Goal: Find specific page/section: Find specific page/section

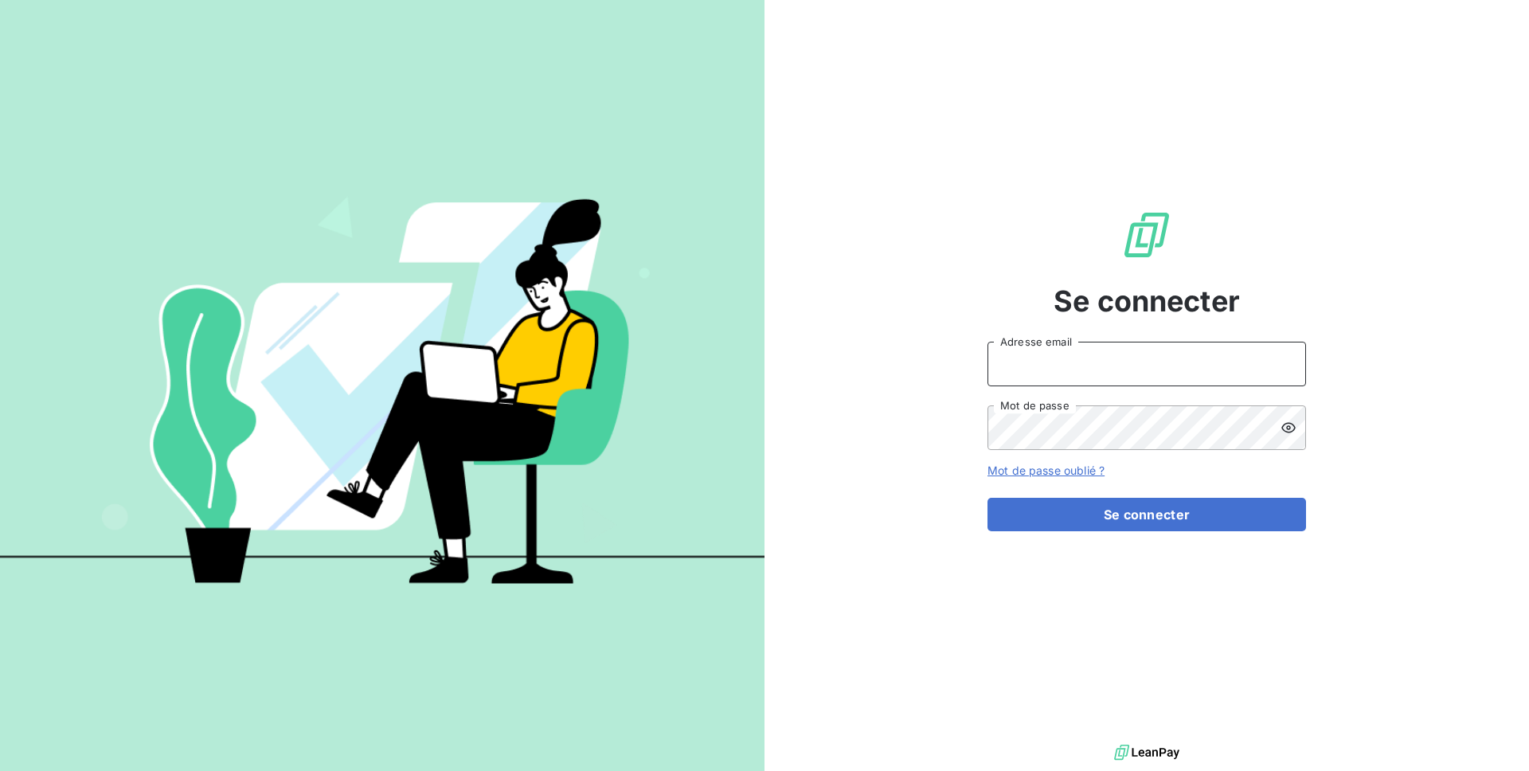
click at [1070, 355] on input "Adresse email" at bounding box center [1146, 364] width 318 height 45
type input "admin@affective"
click at [987, 498] on button "Se connecter" at bounding box center [1146, 514] width 318 height 33
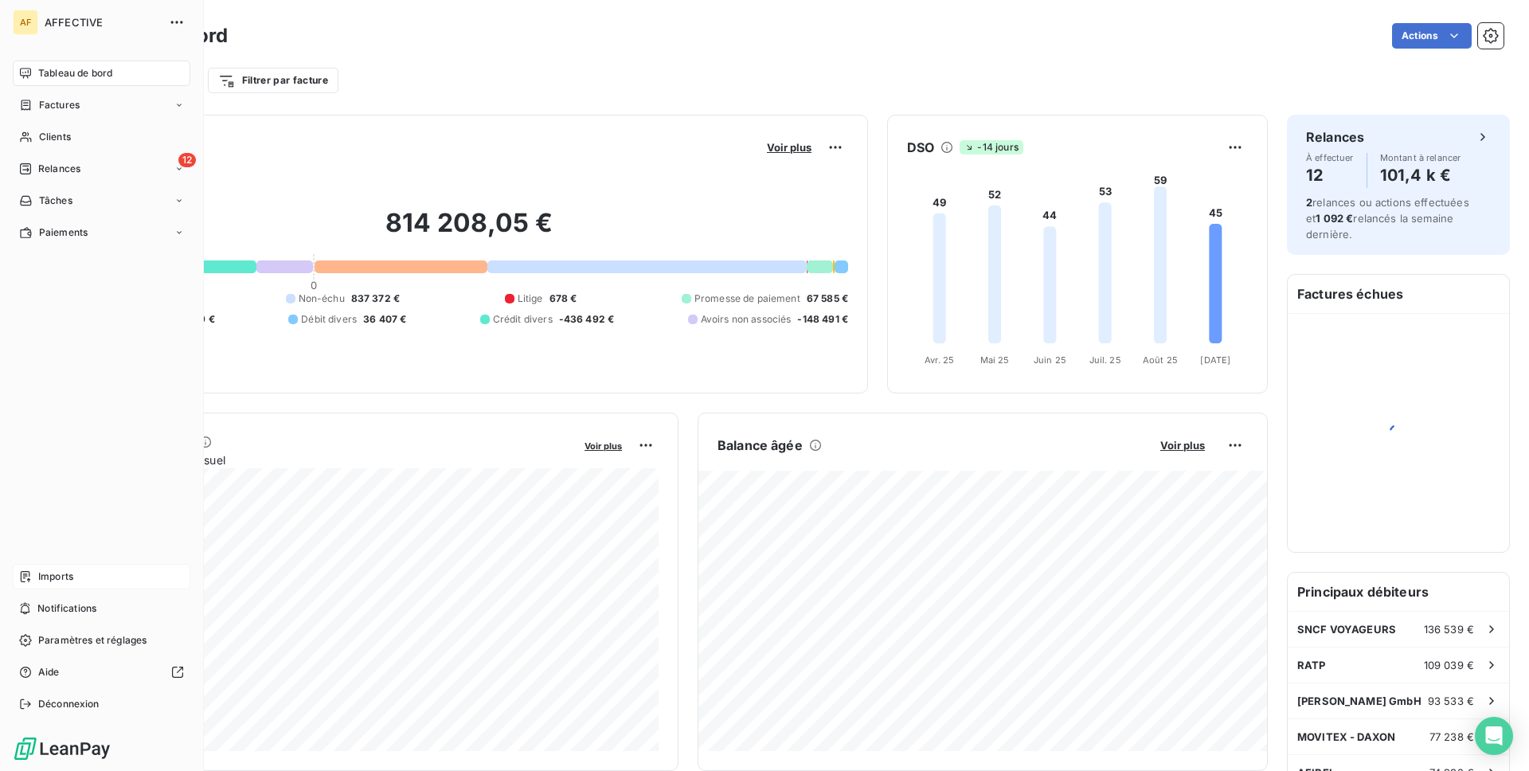
click at [115, 568] on div "Imports" at bounding box center [102, 576] width 178 height 25
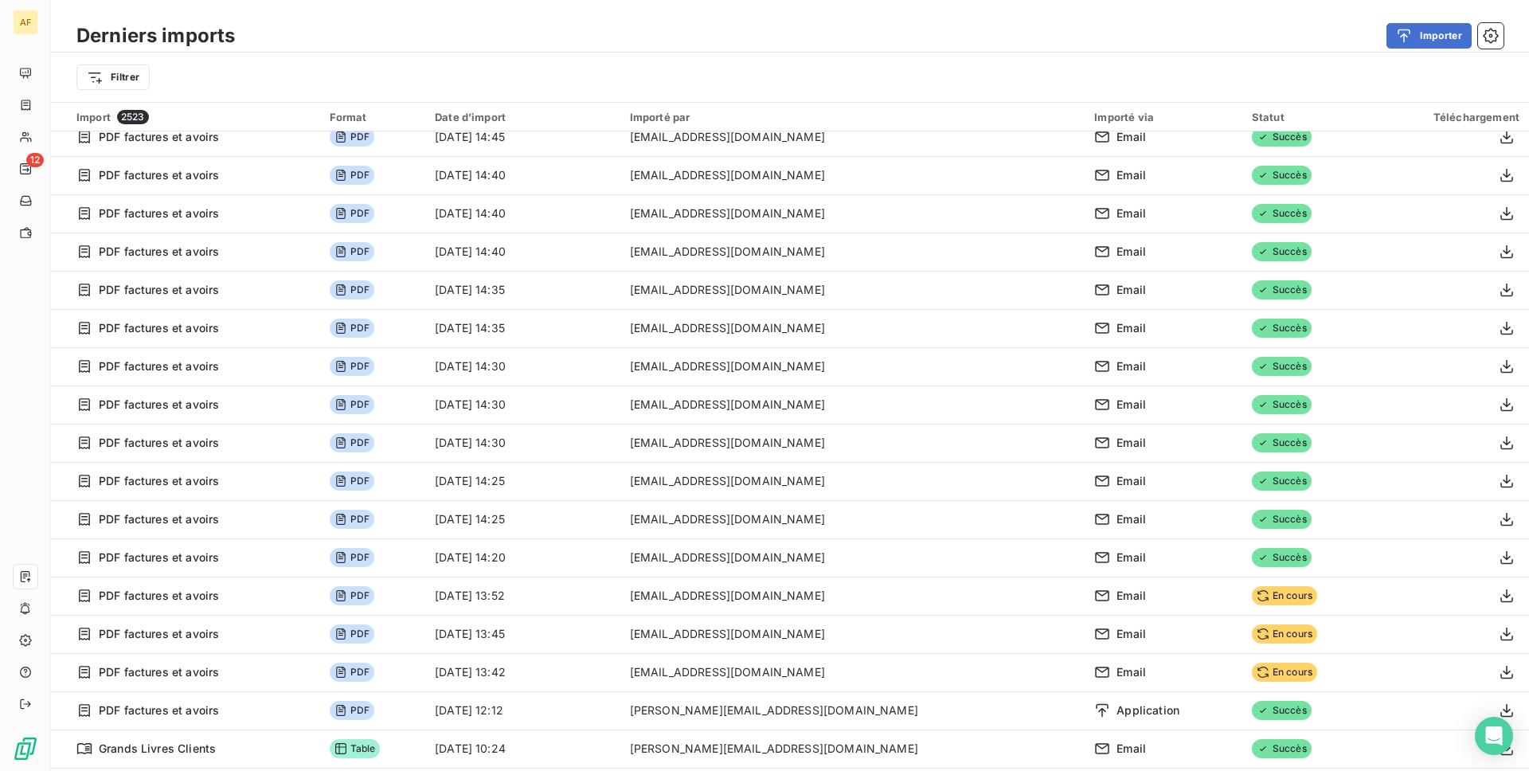
scroll to position [628, 0]
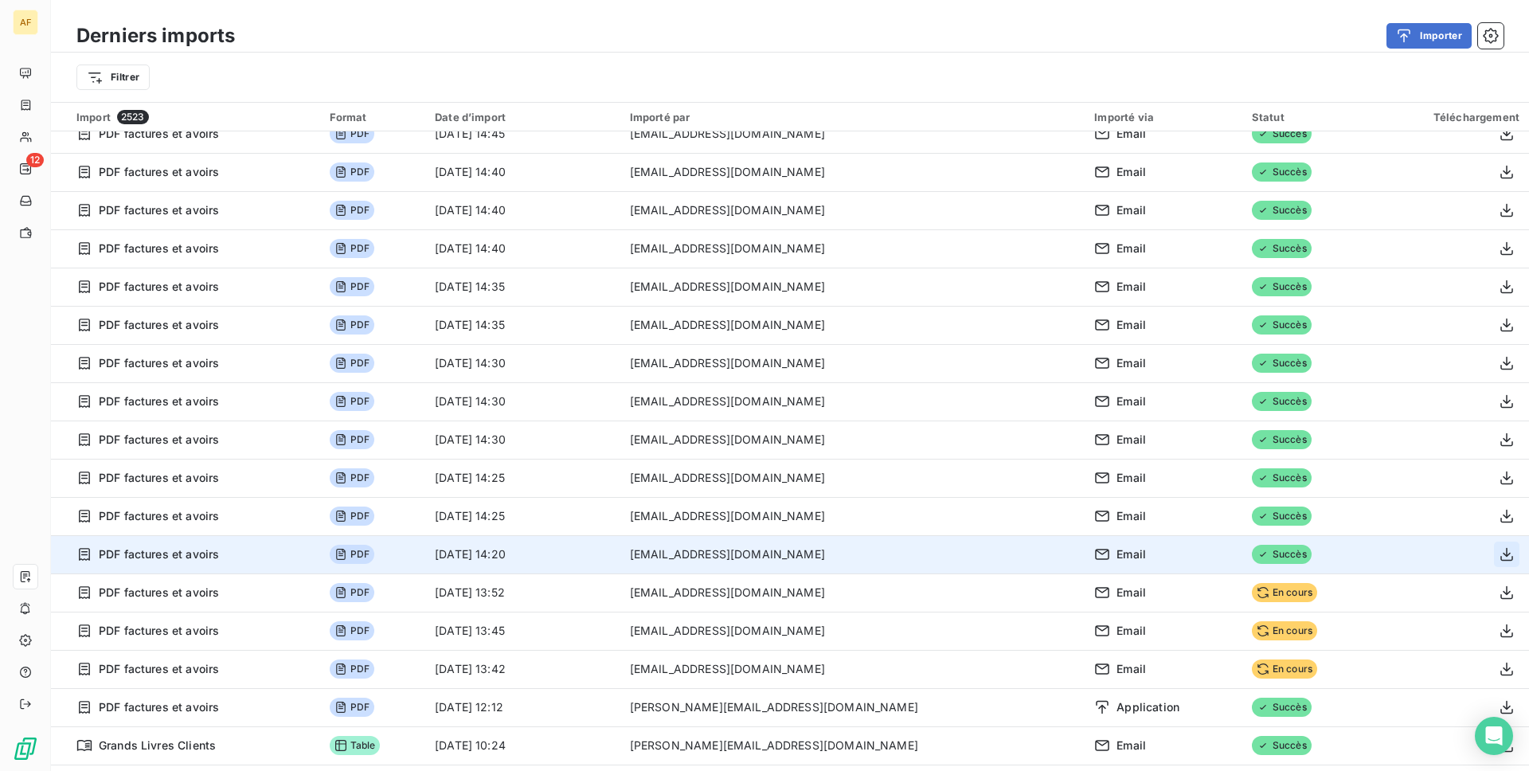
click at [1498, 552] on icon "button" at bounding box center [1506, 554] width 16 height 16
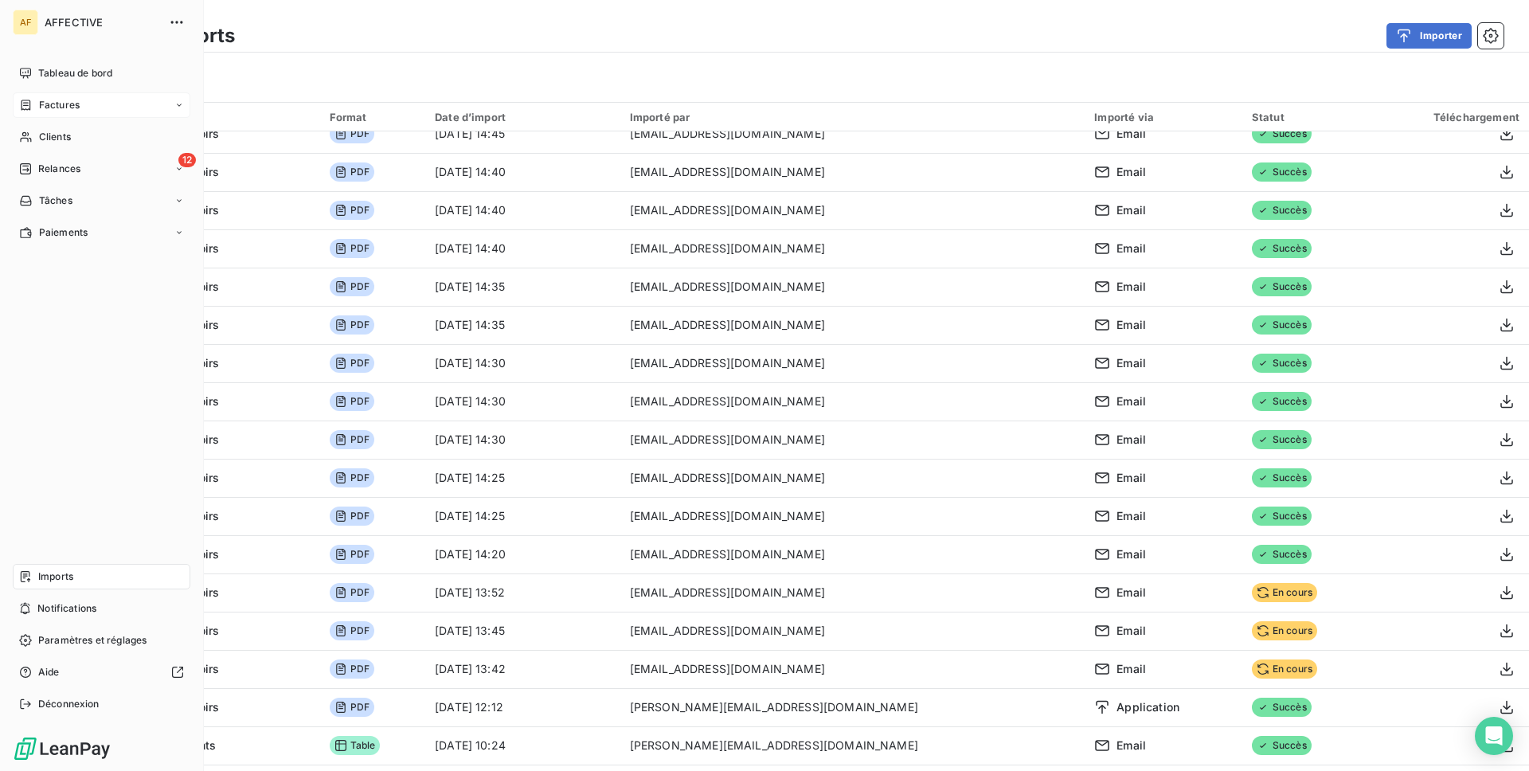
click at [37, 104] on div "Factures" at bounding box center [49, 105] width 61 height 14
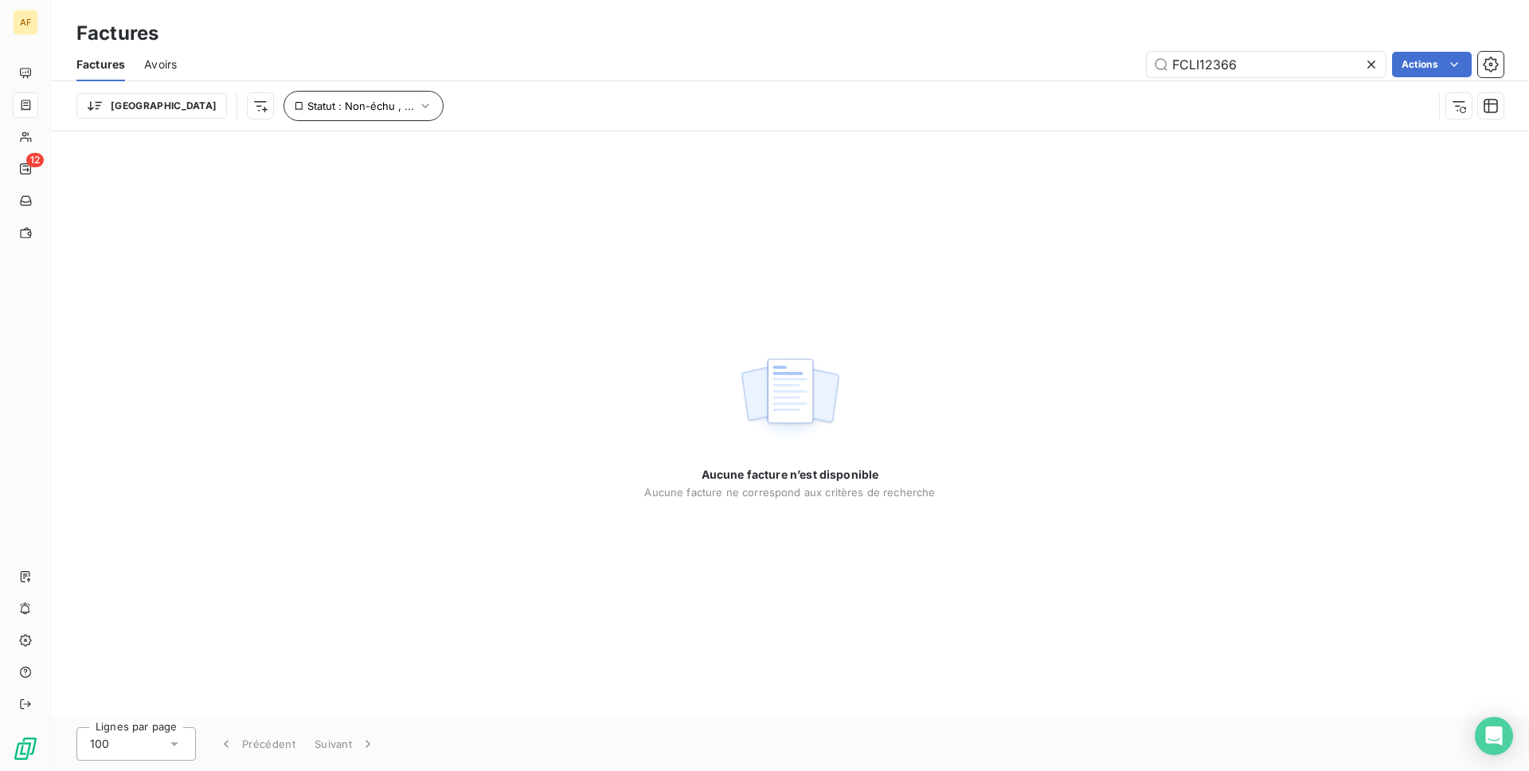
type input "FCLI12366"
click at [283, 95] on button "Statut : Non-échu , ..." at bounding box center [363, 106] width 160 height 30
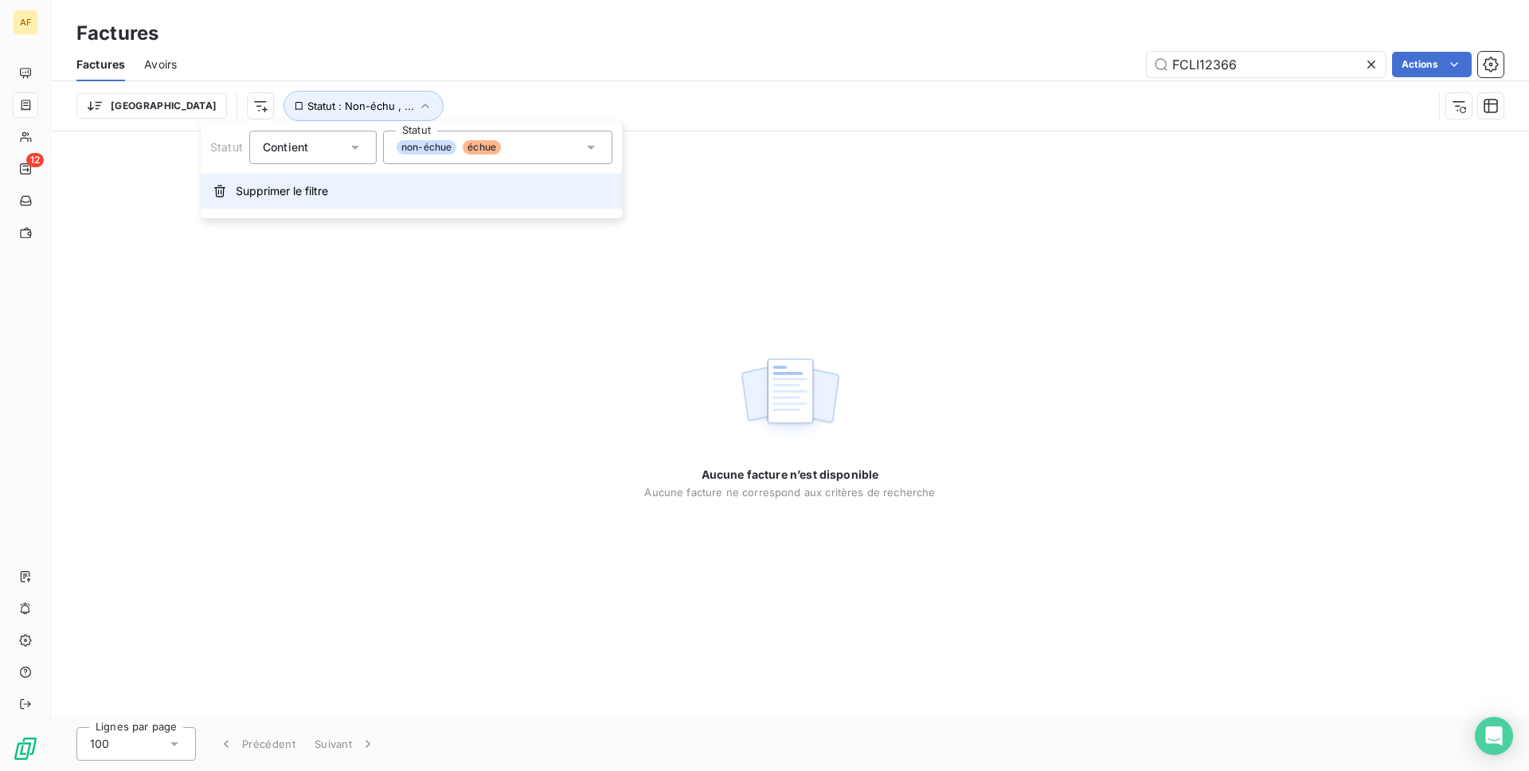
click at [322, 185] on span "Supprimer le filtre" at bounding box center [282, 191] width 92 height 16
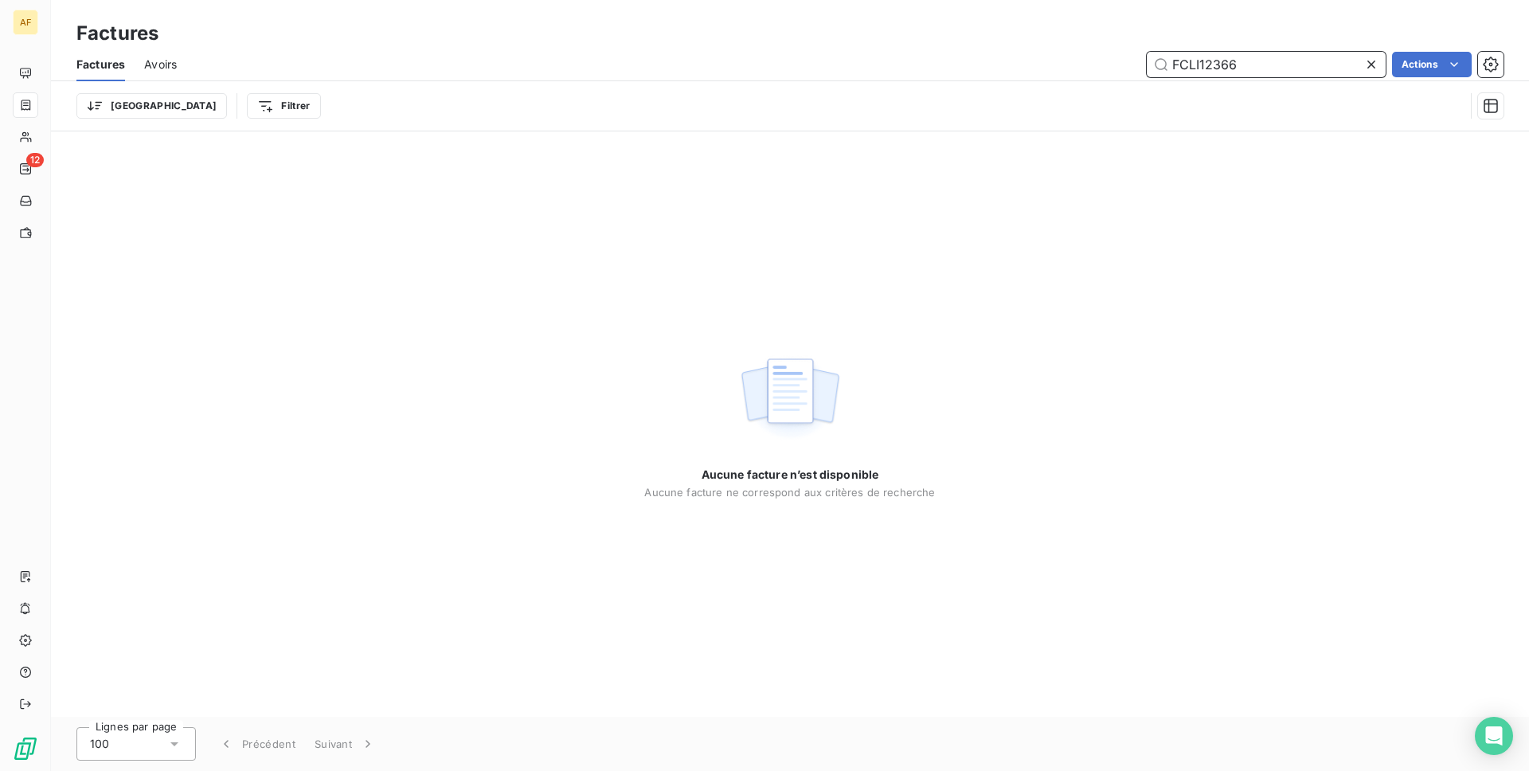
click at [1220, 61] on input "FCLI12366" at bounding box center [1266, 64] width 239 height 25
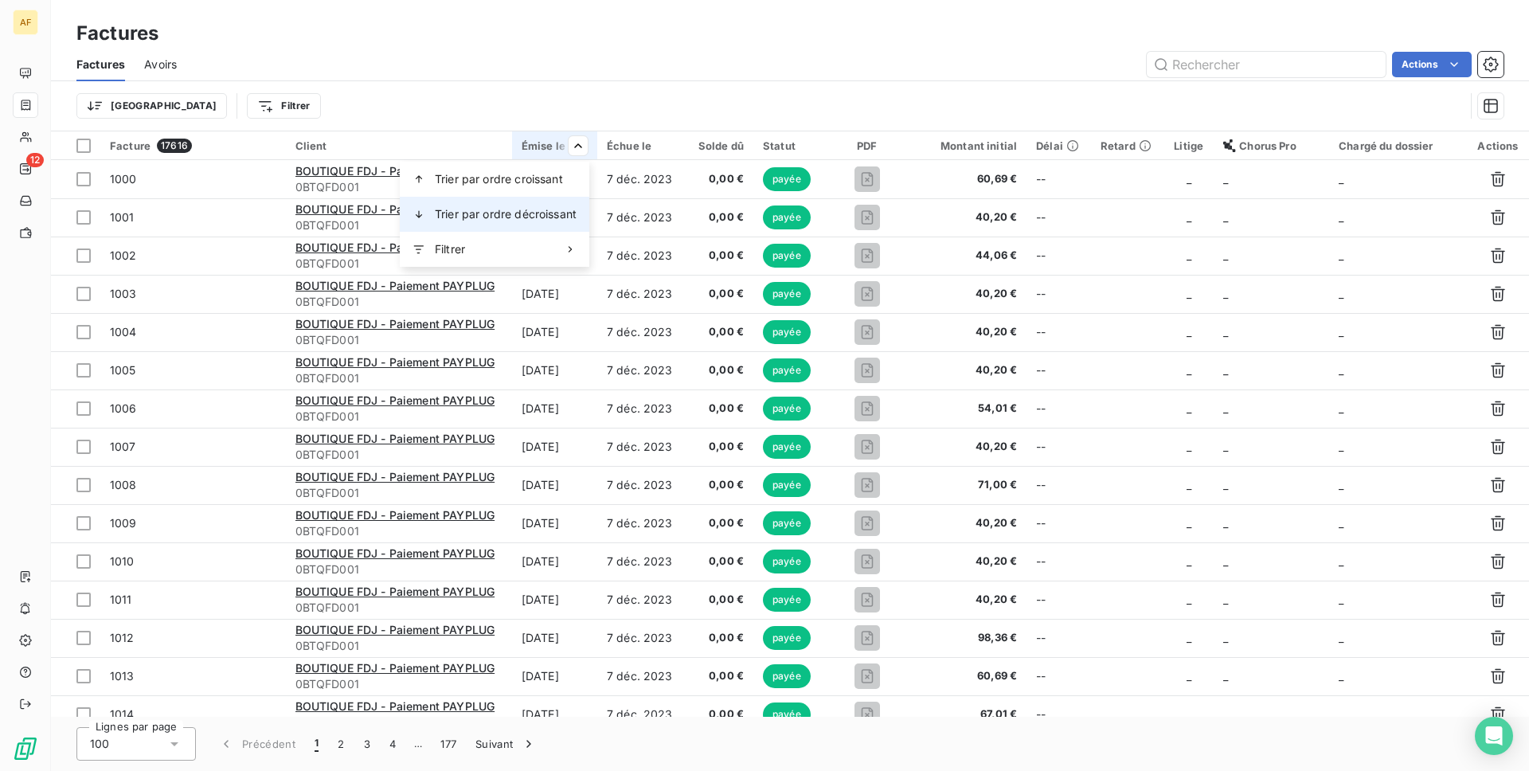
click at [570, 213] on span "Trier par ordre décroissant" at bounding box center [506, 214] width 142 height 16
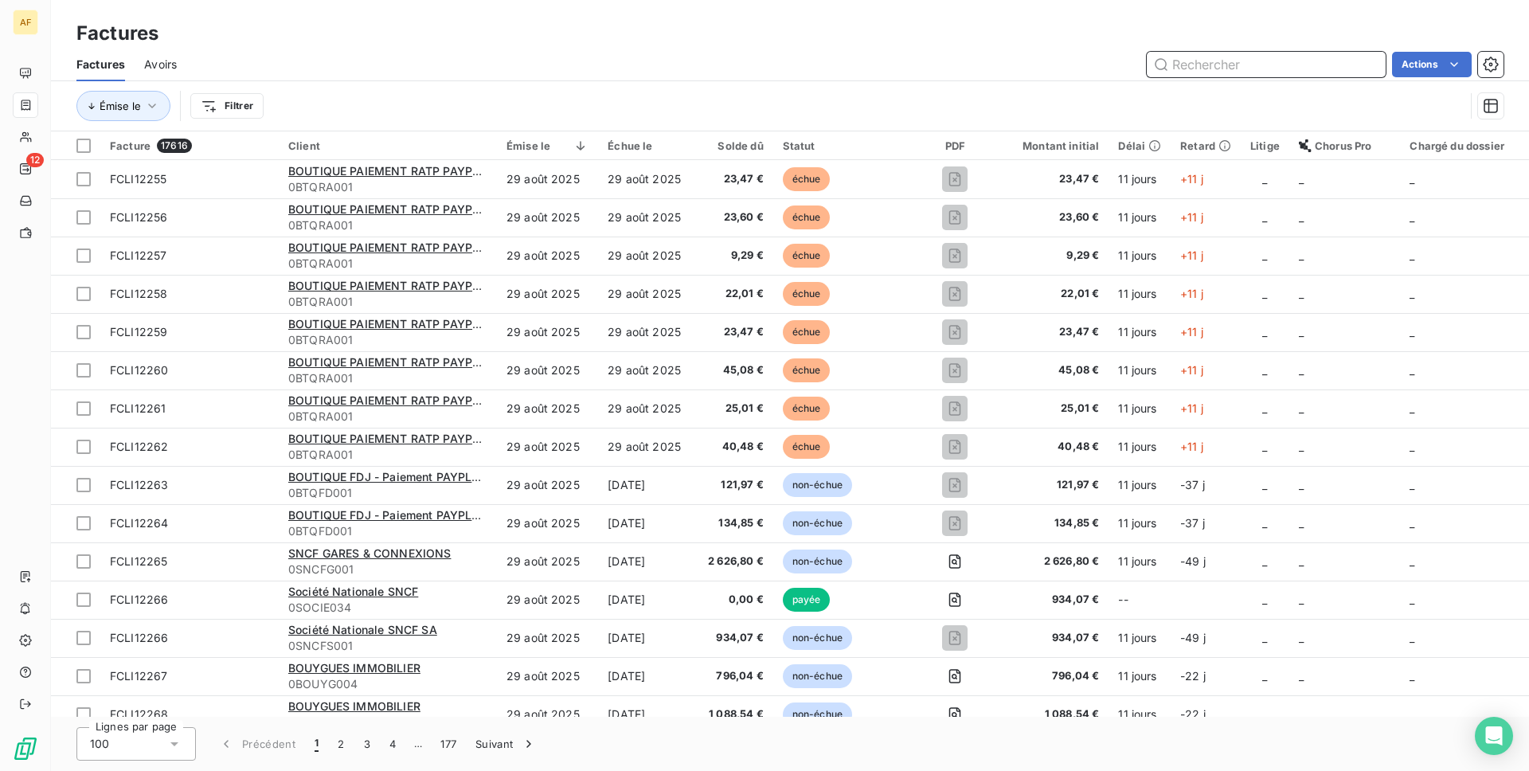
click at [1233, 62] on input "text" at bounding box center [1266, 64] width 239 height 25
paste input "FCLI12366"
type input "FCLI12366"
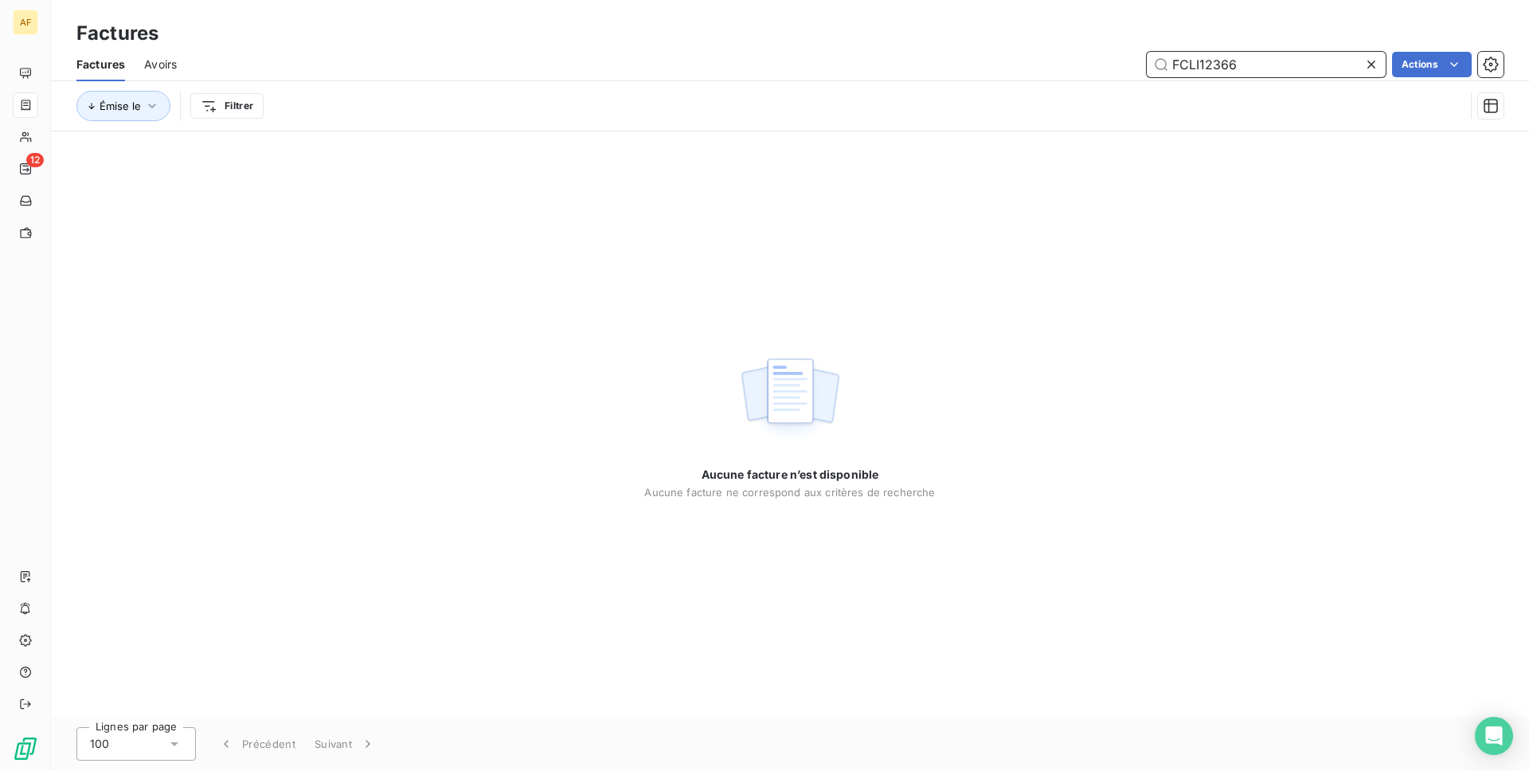
click at [1248, 60] on input "FCLI12366" at bounding box center [1266, 64] width 239 height 25
